Goal: Task Accomplishment & Management: Use online tool/utility

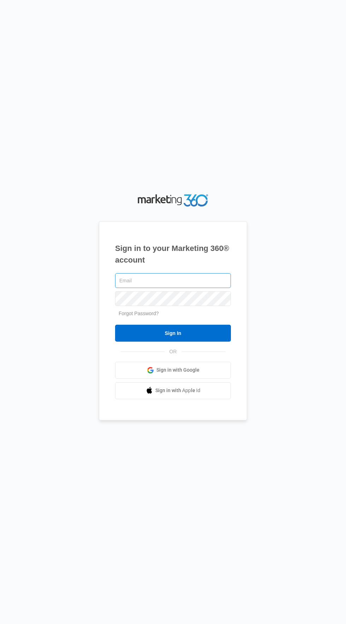
click at [195, 288] on input "text" at bounding box center [173, 280] width 116 height 15
type input "[EMAIL_ADDRESS][DOMAIN_NAME]"
click at [115, 325] on input "Sign In" at bounding box center [173, 333] width 116 height 17
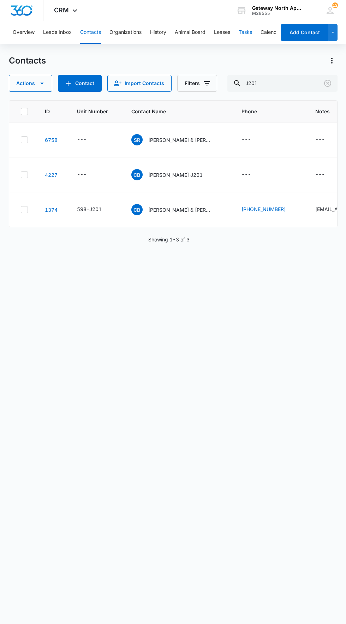
click at [247, 39] on button "Tasks" at bounding box center [244, 32] width 13 height 23
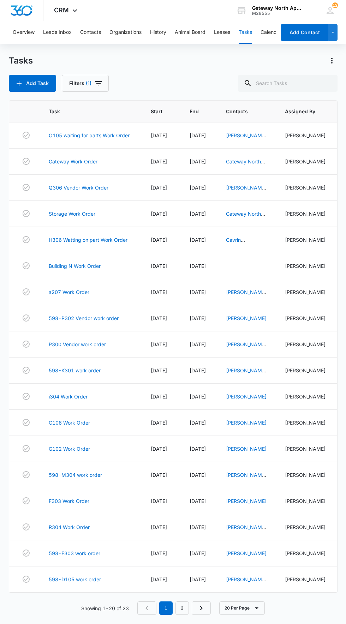
scroll to position [10, 0]
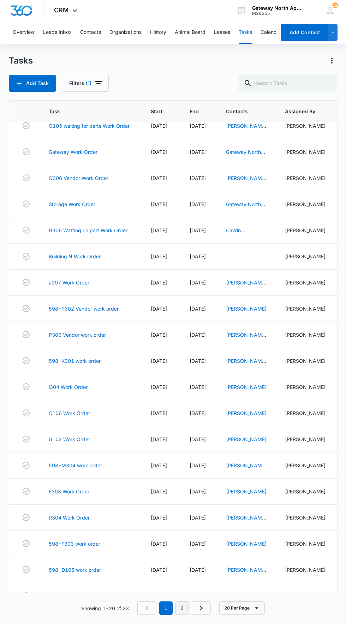
click at [182, 615] on link "2" at bounding box center [181, 607] width 13 height 13
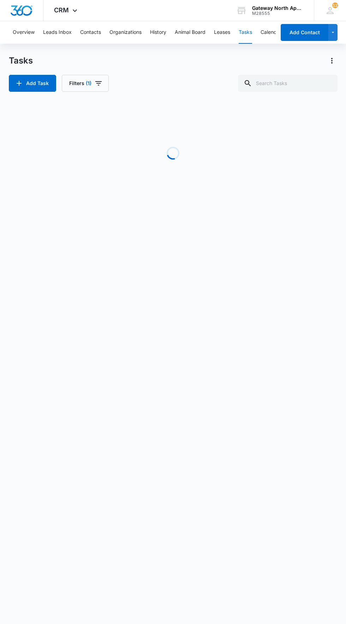
scroll to position [0, 0]
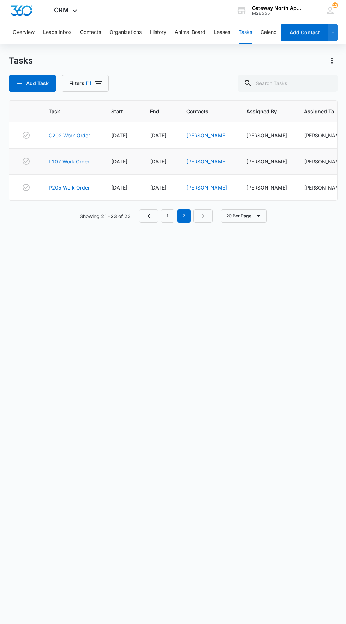
click at [67, 161] on link "L107 Work Order" at bounding box center [69, 161] width 41 height 7
